Goal: Navigation & Orientation: Find specific page/section

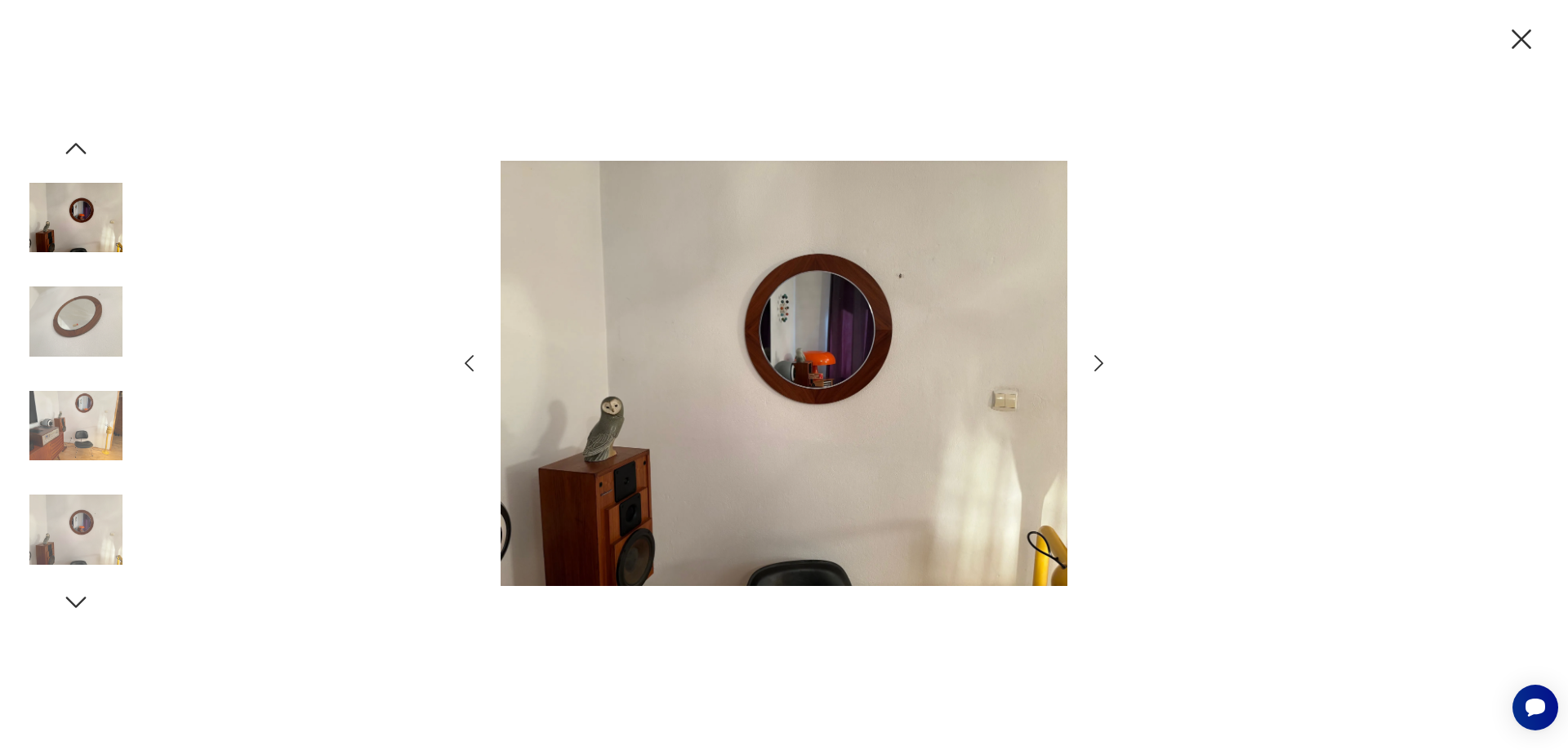
click at [1099, 364] on icon "button" at bounding box center [1098, 363] width 23 height 23
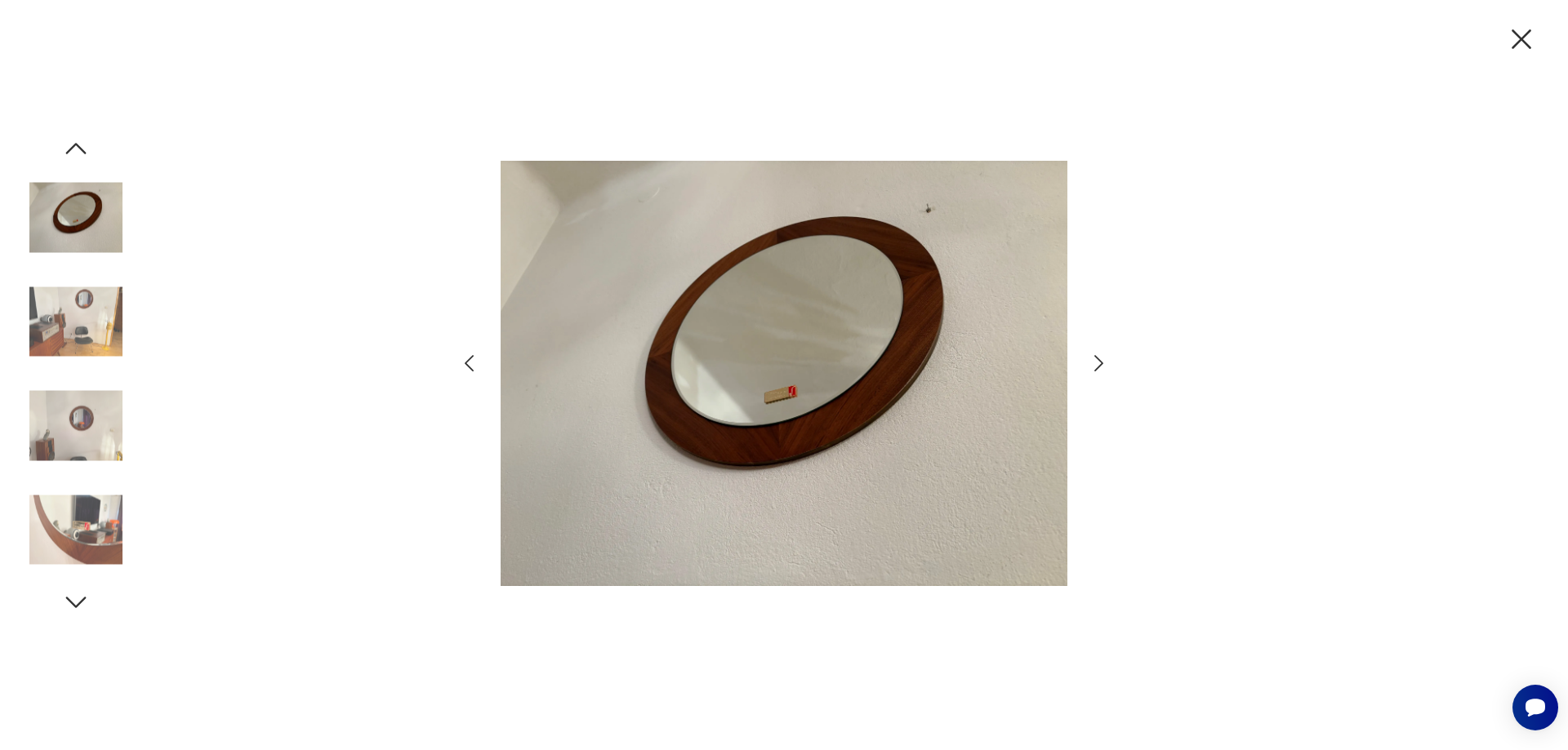
click at [1099, 364] on icon "button" at bounding box center [1098, 363] width 23 height 23
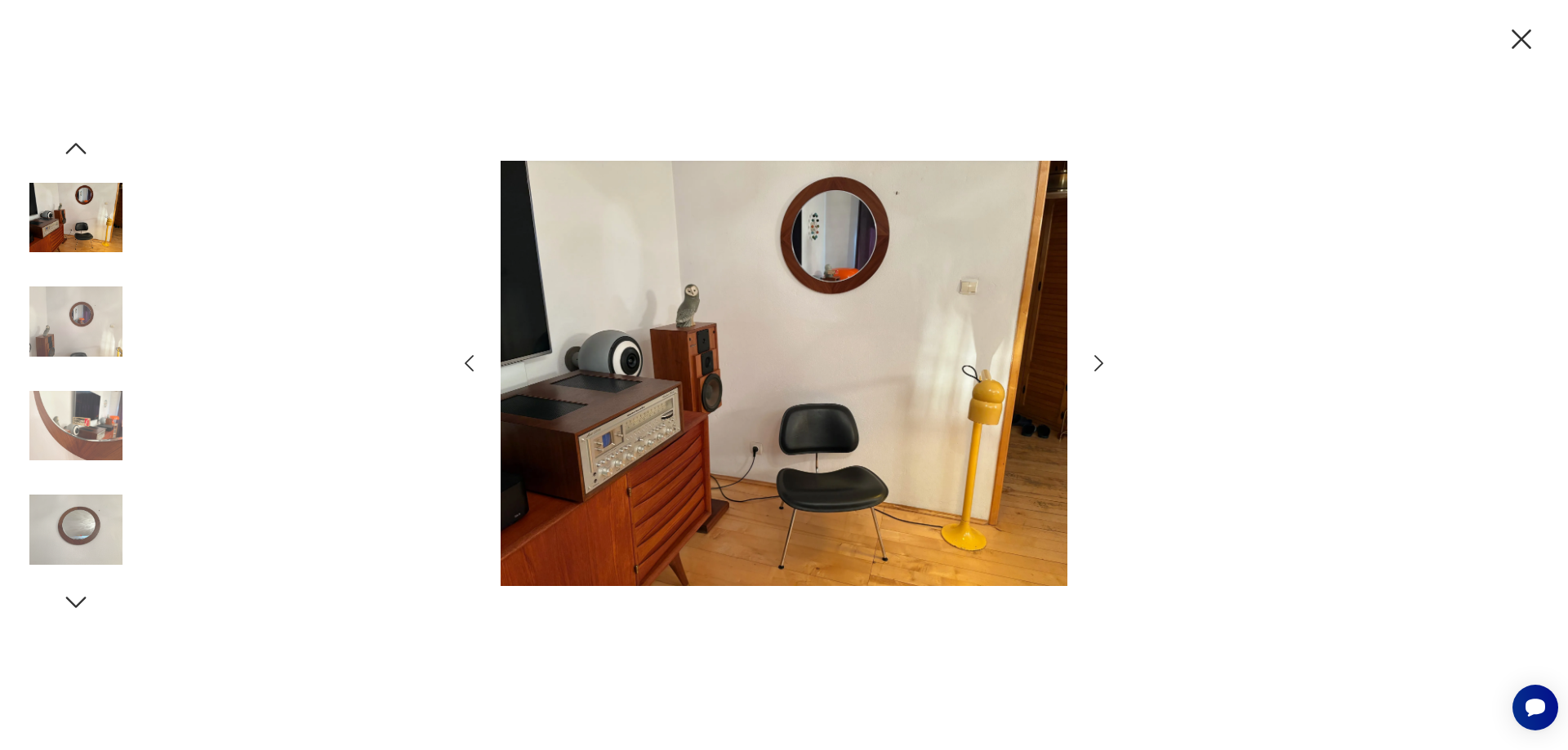
click at [1101, 364] on icon "button" at bounding box center [1098, 363] width 23 height 23
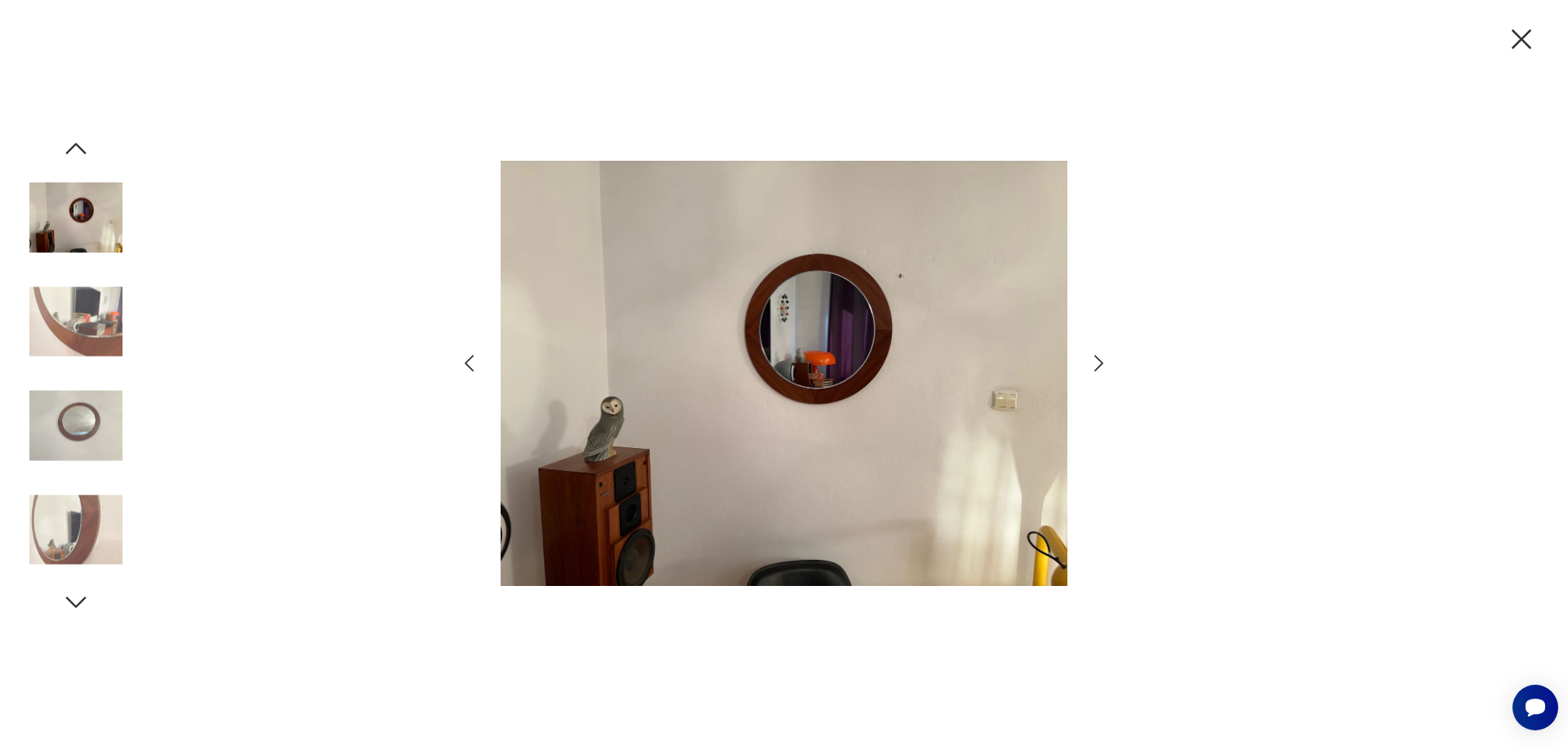
click at [1101, 364] on icon "button" at bounding box center [1098, 363] width 23 height 23
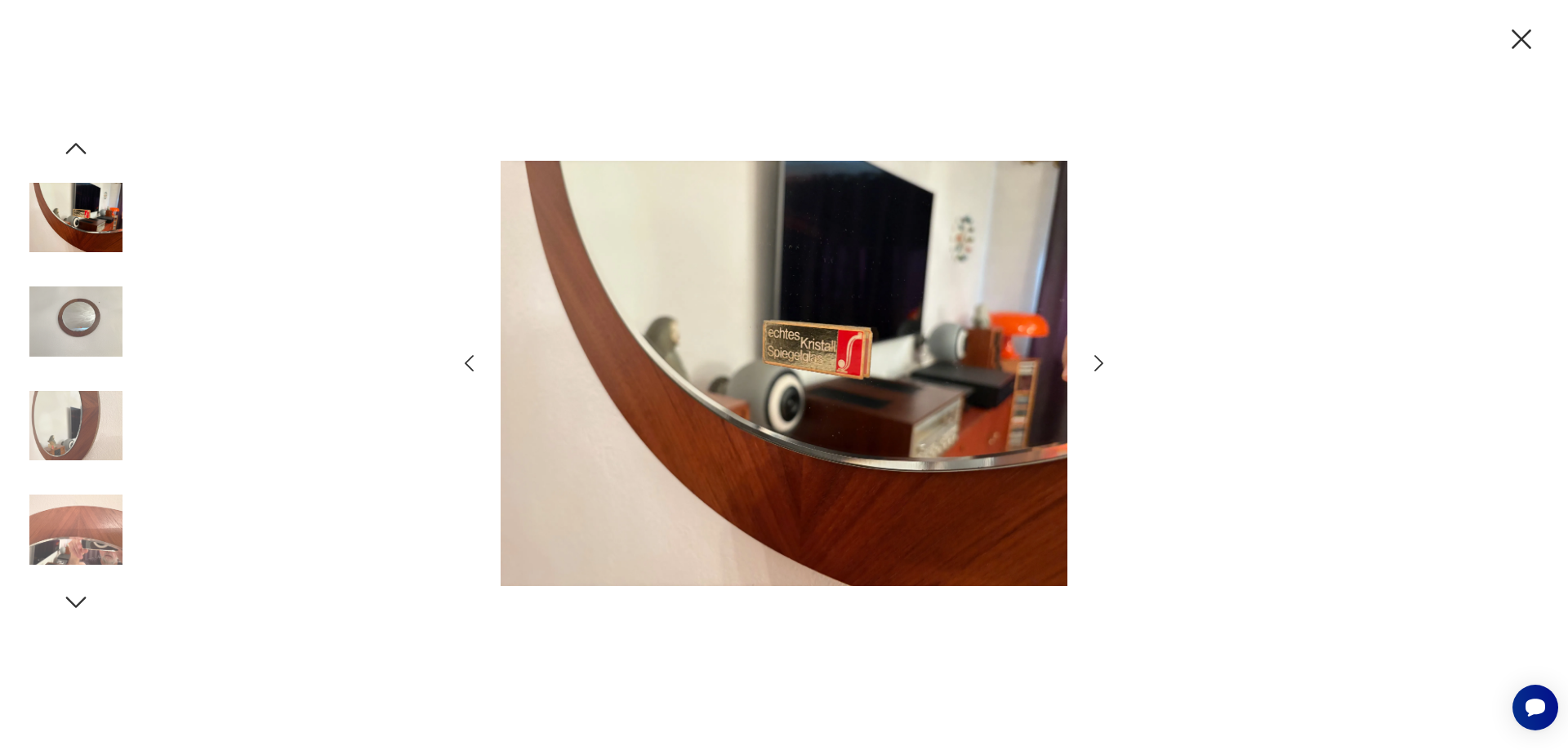
click at [1101, 364] on icon "button" at bounding box center [1098, 363] width 23 height 23
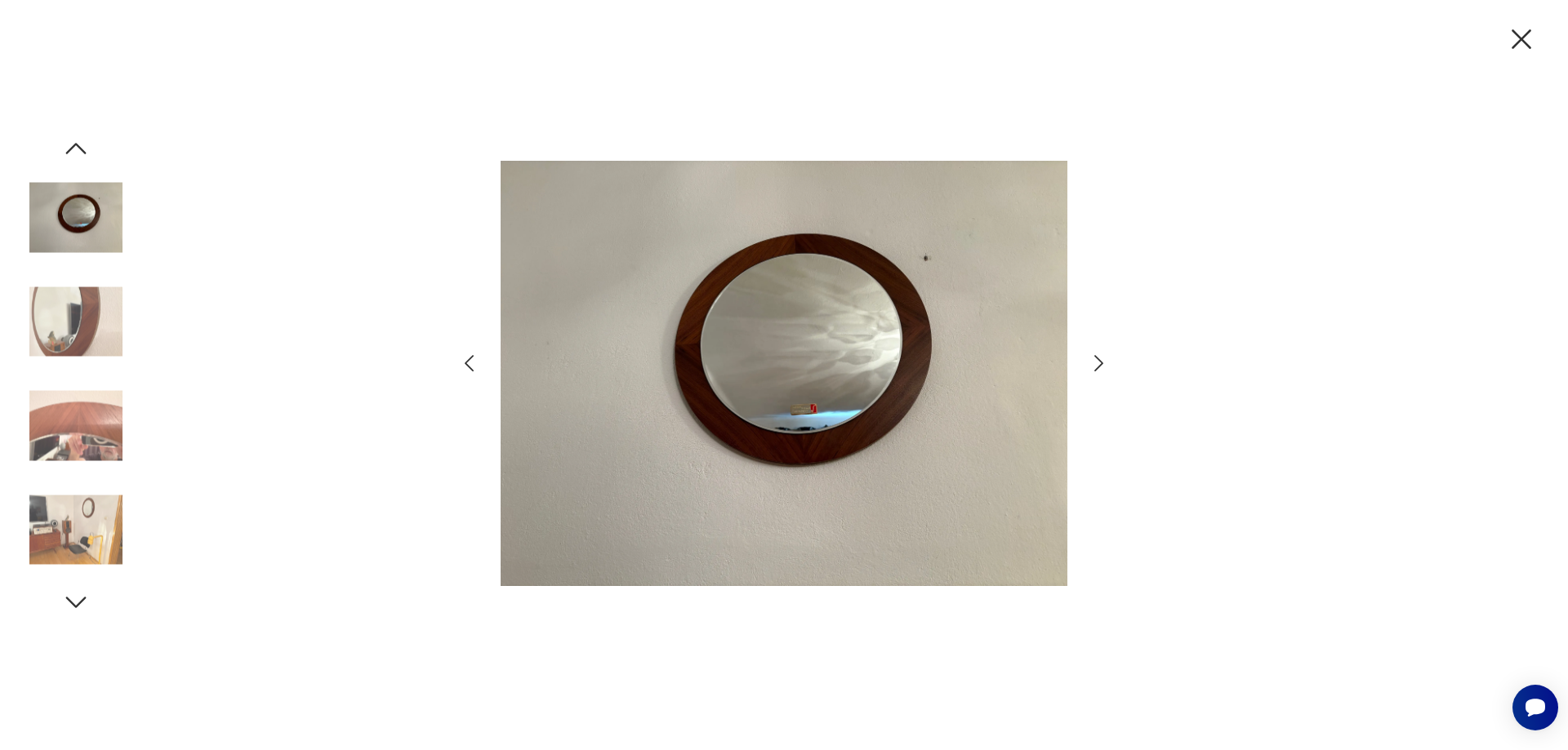
click at [1102, 365] on icon "button" at bounding box center [1098, 363] width 23 height 23
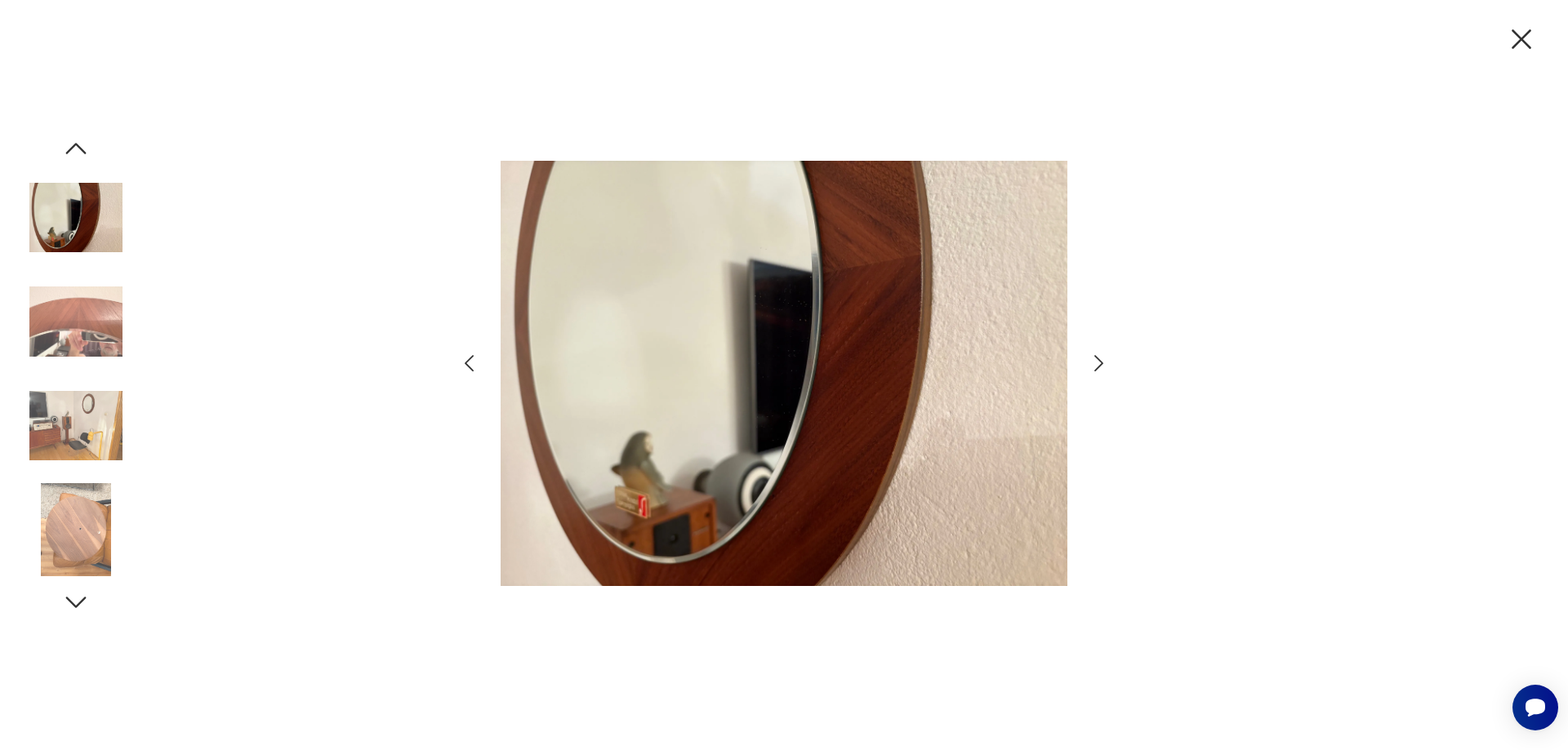
click at [1102, 365] on icon "button" at bounding box center [1098, 363] width 9 height 17
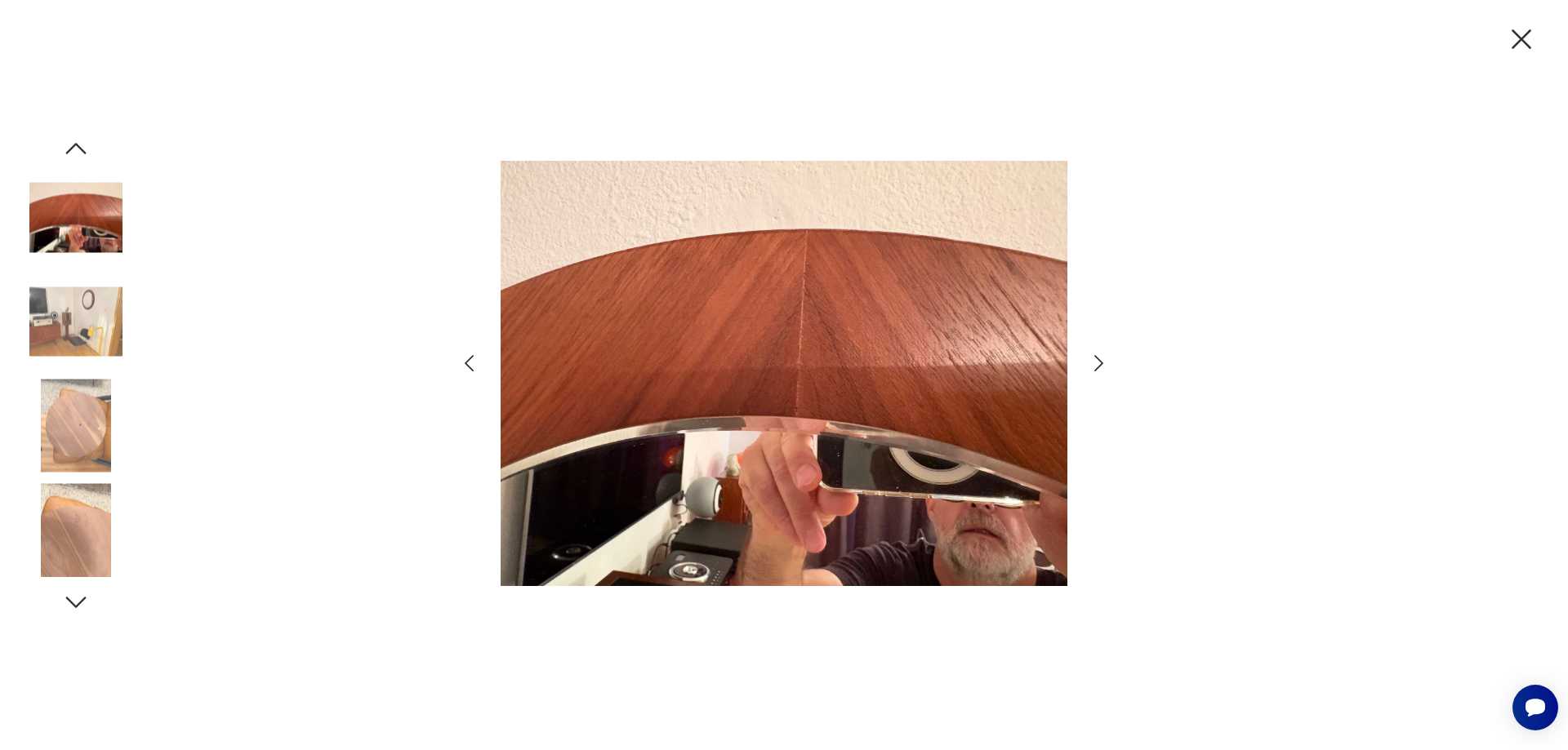
click at [1102, 365] on icon "button" at bounding box center [1098, 363] width 9 height 17
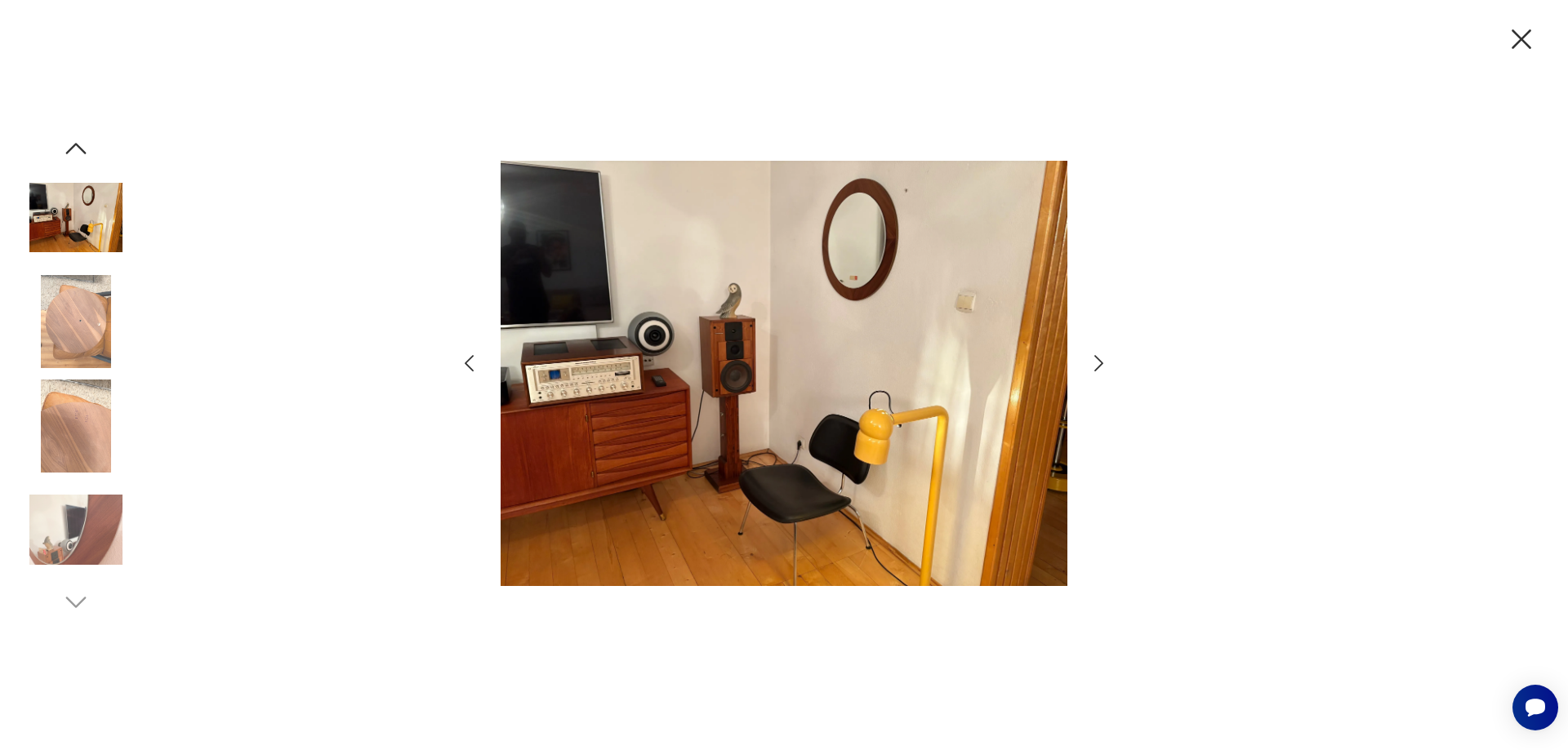
click at [1102, 365] on icon "button" at bounding box center [1098, 363] width 9 height 17
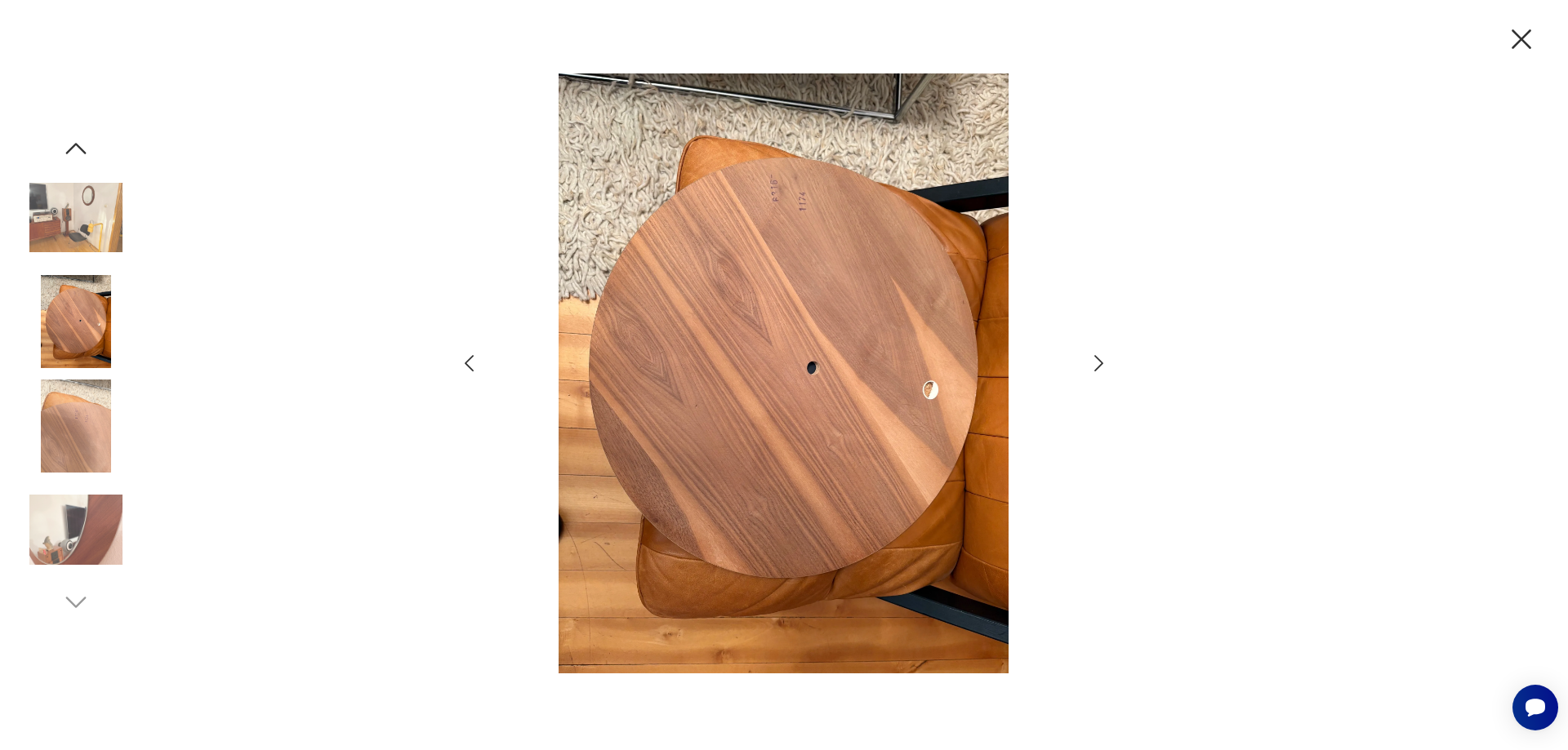
click at [1102, 365] on icon "button" at bounding box center [1098, 363] width 9 height 17
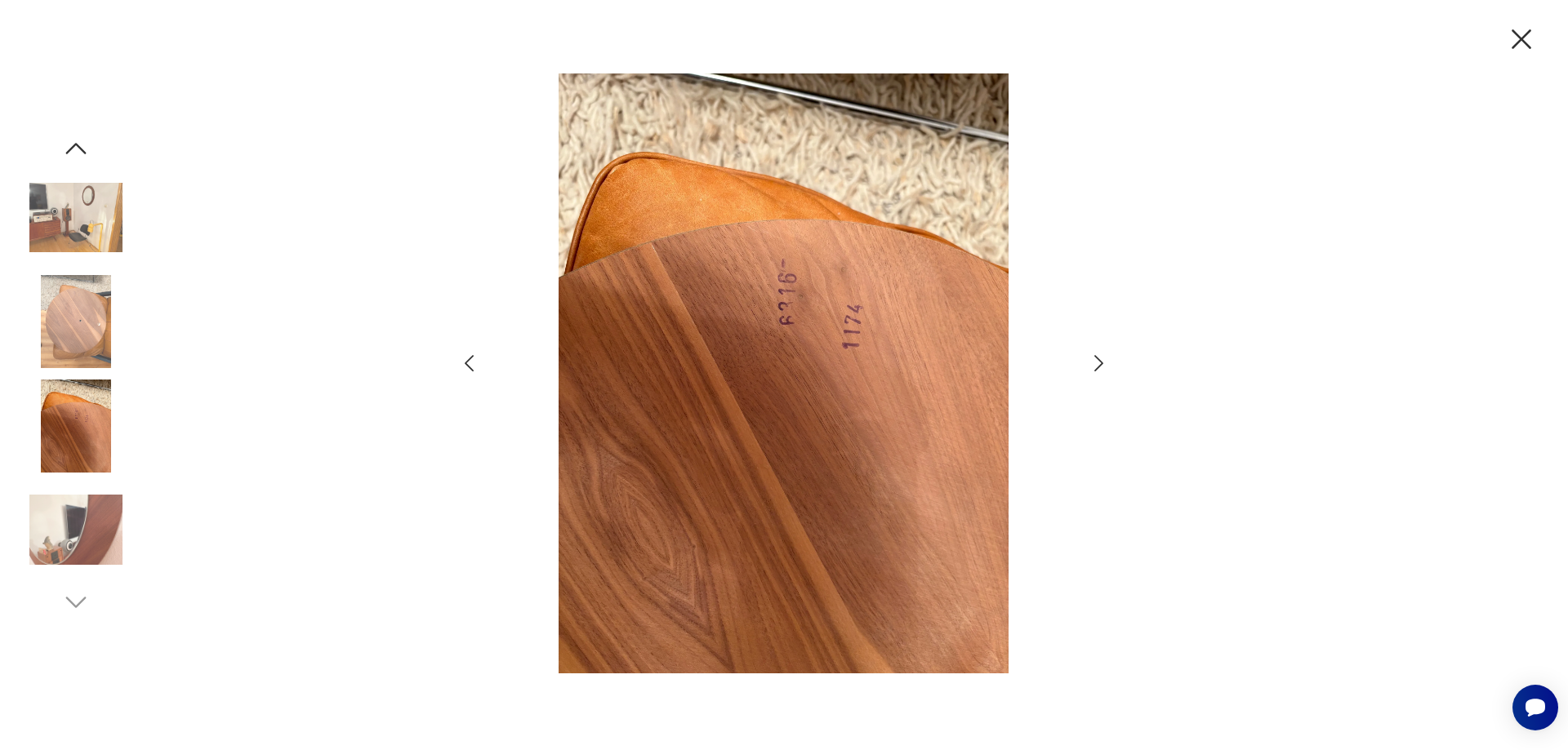
click at [1102, 365] on icon "button" at bounding box center [1098, 363] width 9 height 17
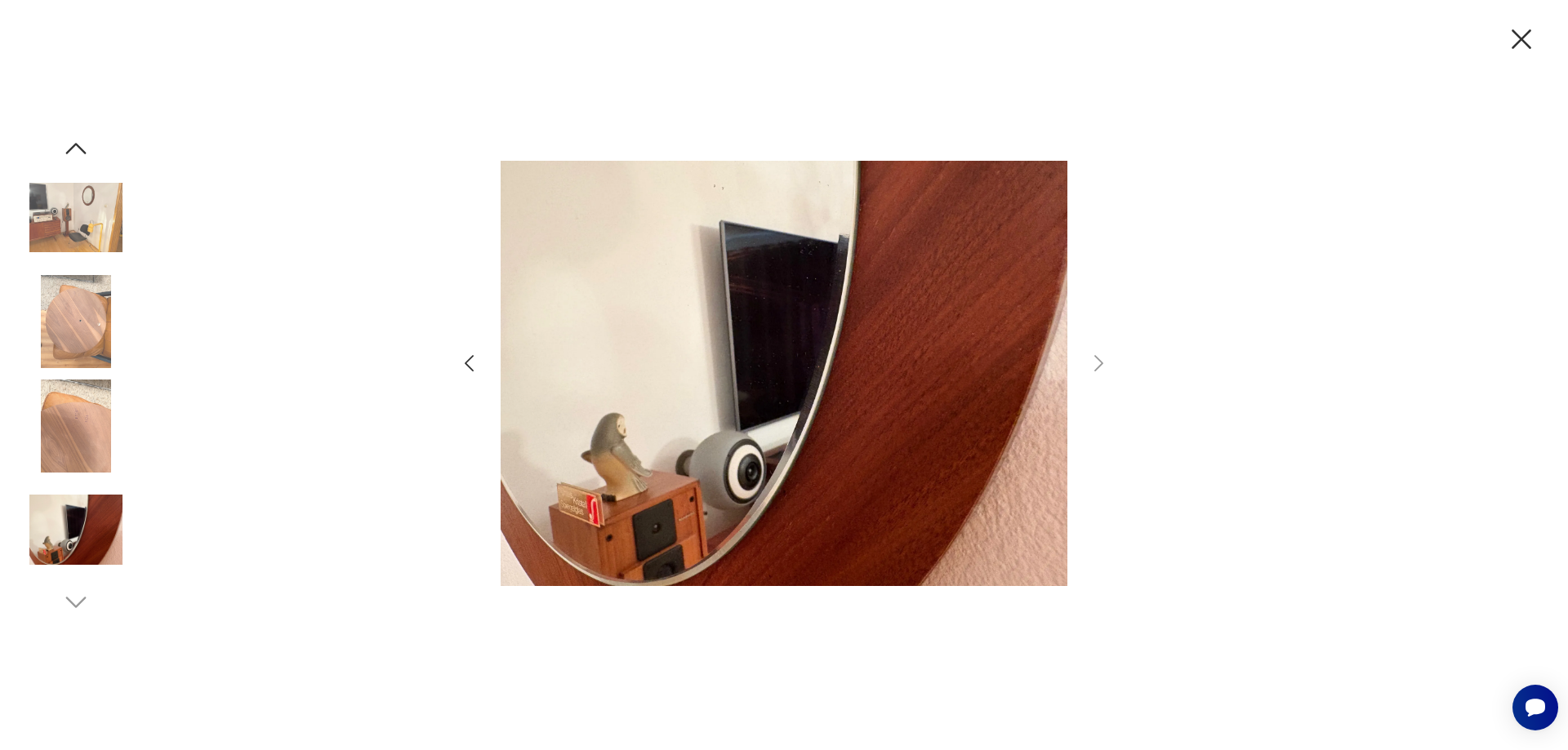
click at [1521, 33] on icon "button" at bounding box center [1521, 38] width 34 height 34
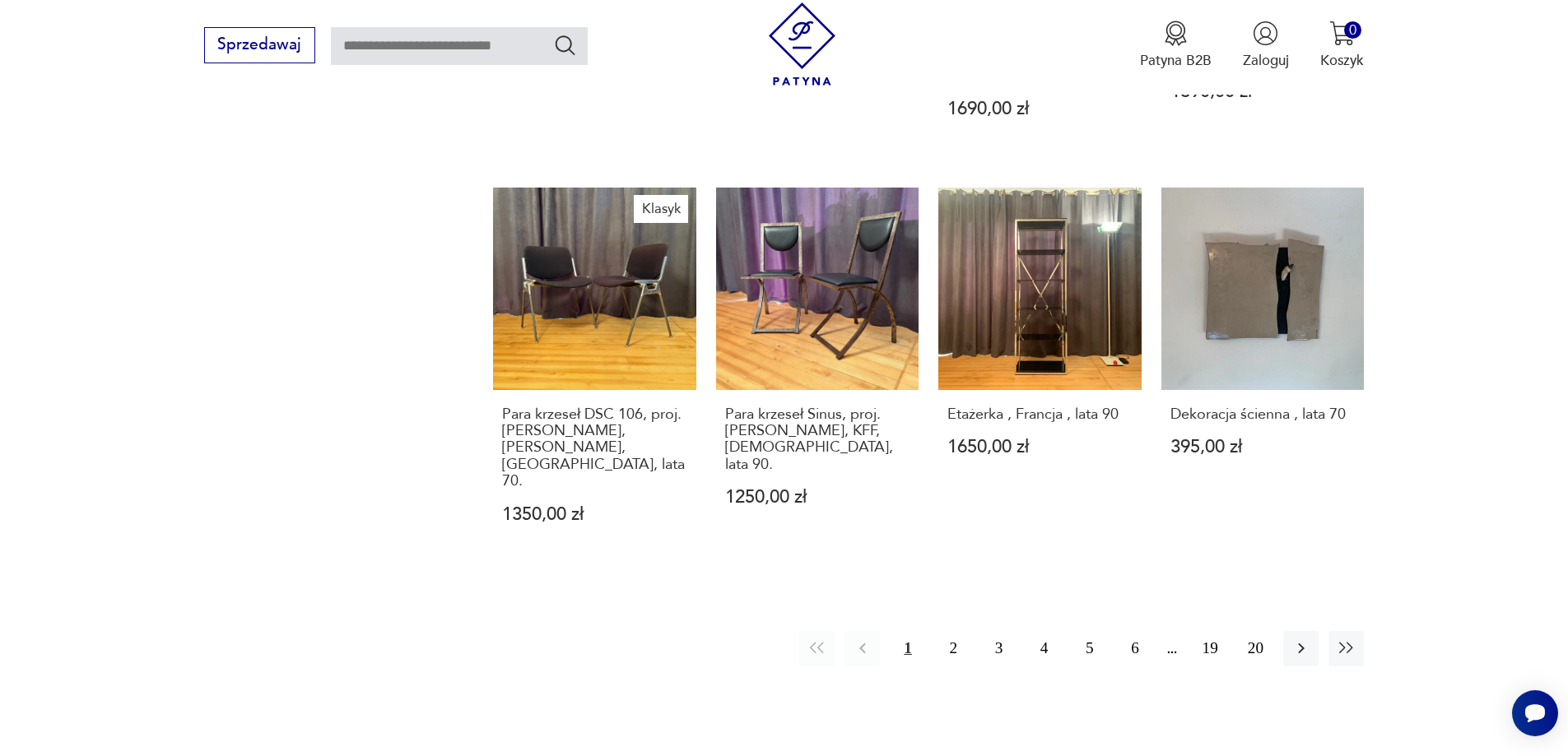
scroll to position [1817, 0]
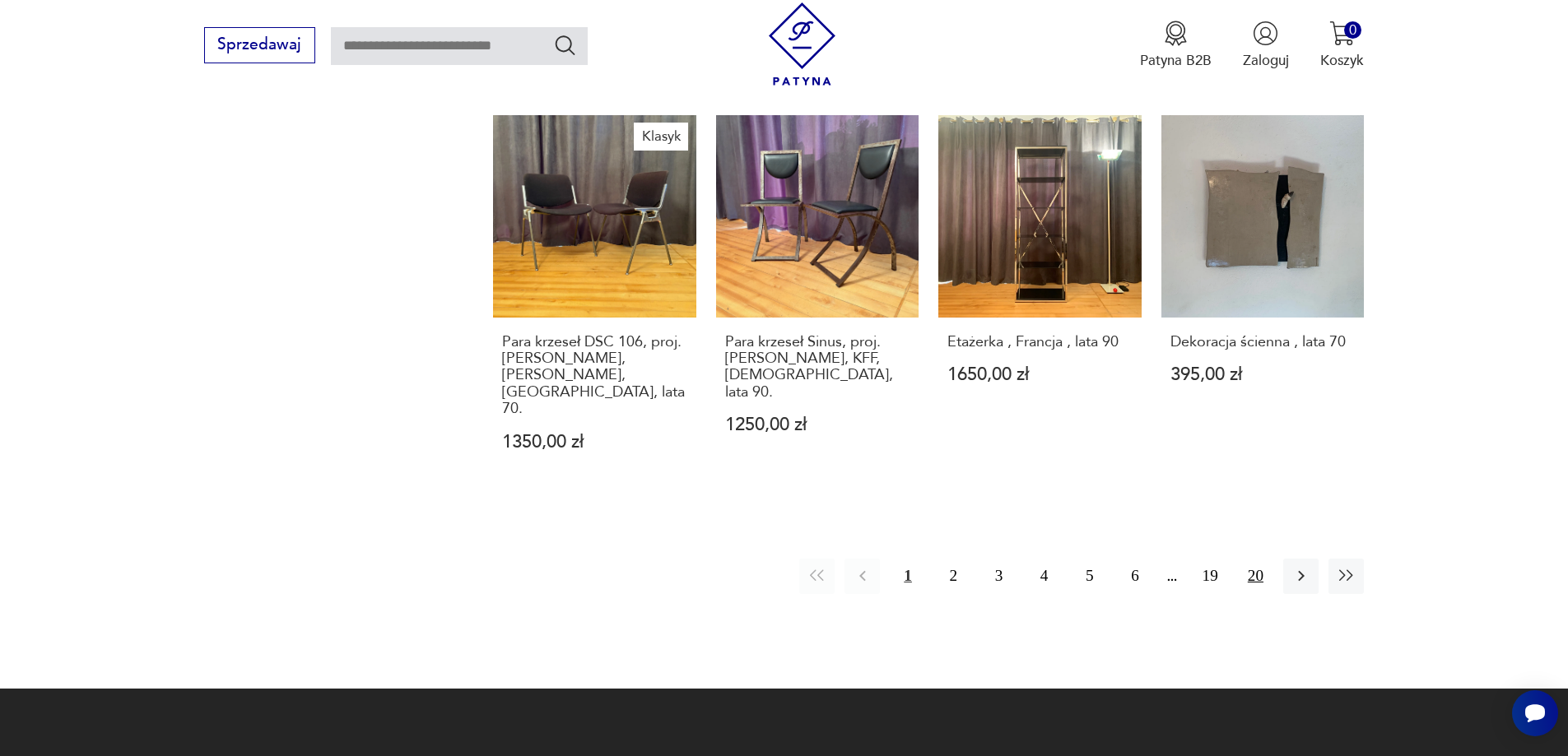
click at [1254, 559] on button "20" at bounding box center [1255, 576] width 35 height 35
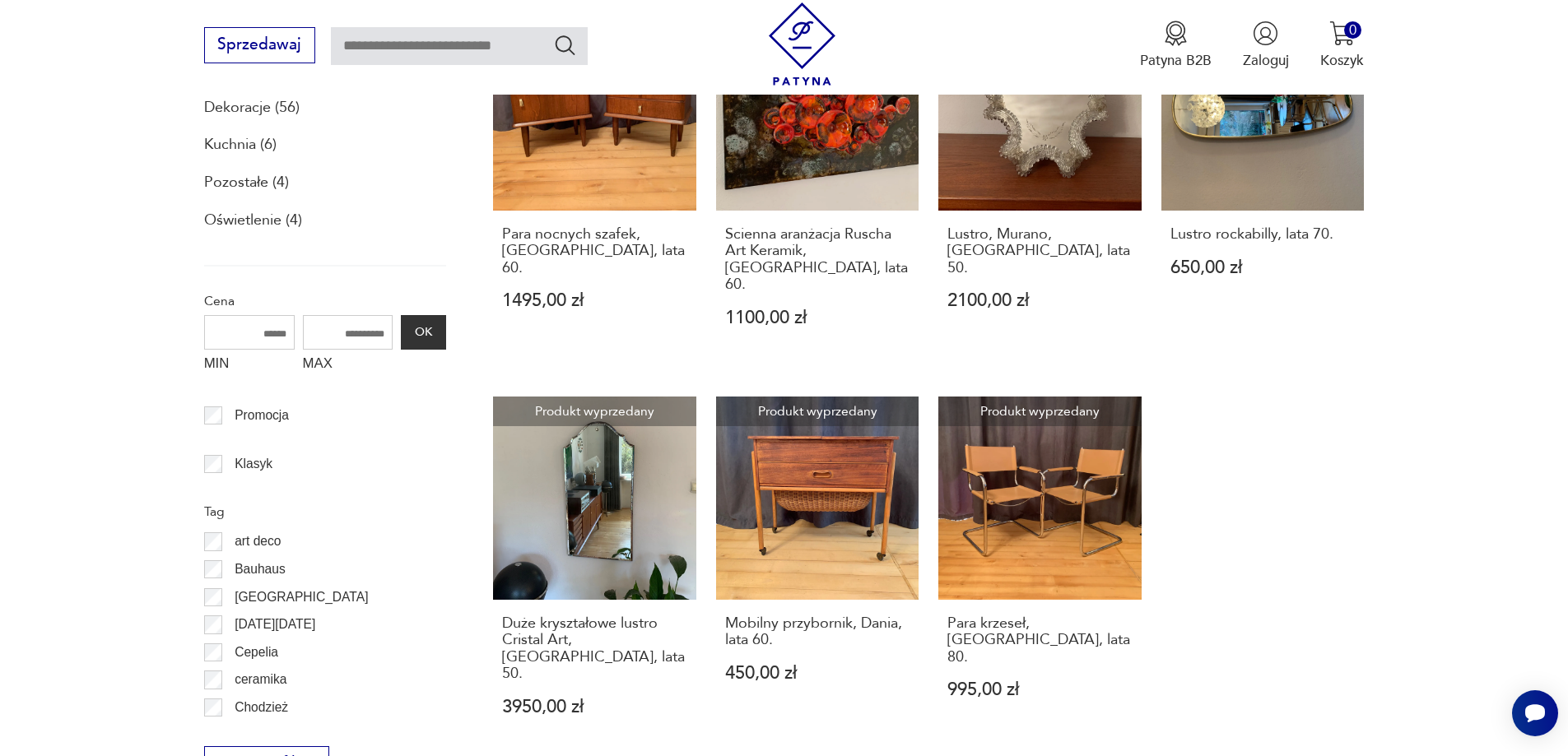
scroll to position [752, 0]
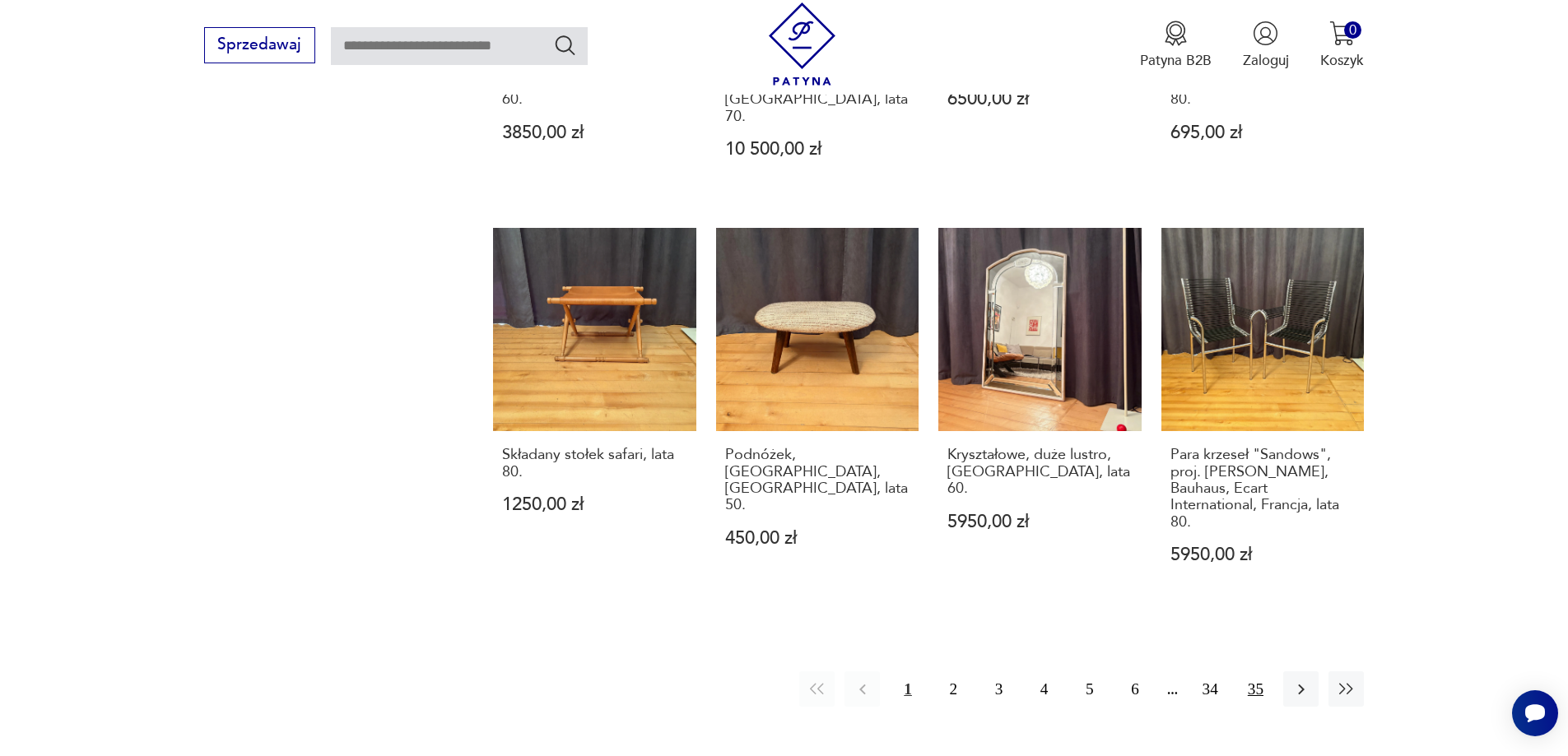
click at [1260, 672] on button "35" at bounding box center [1255, 689] width 35 height 35
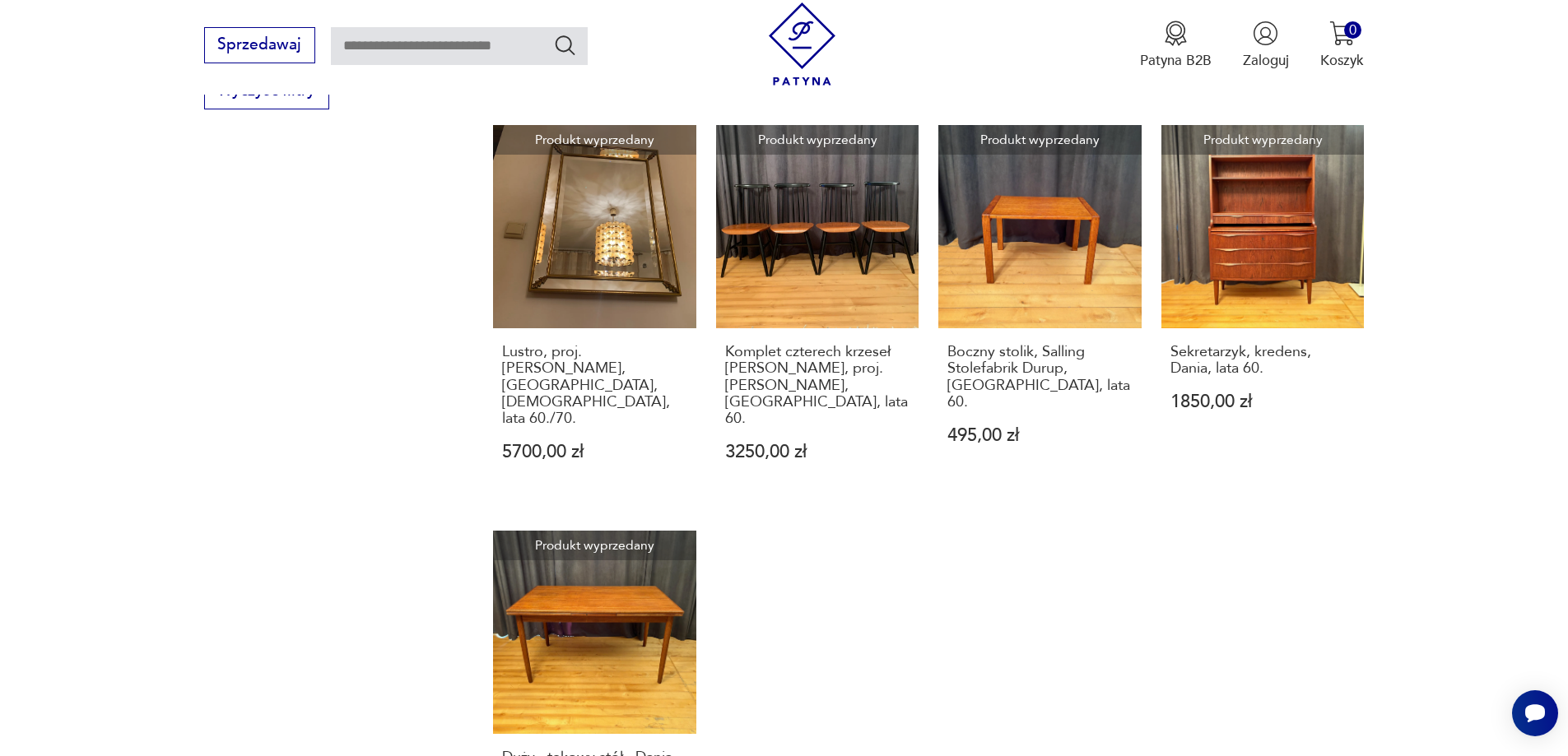
scroll to position [1461, 0]
